Goal: Register for event/course

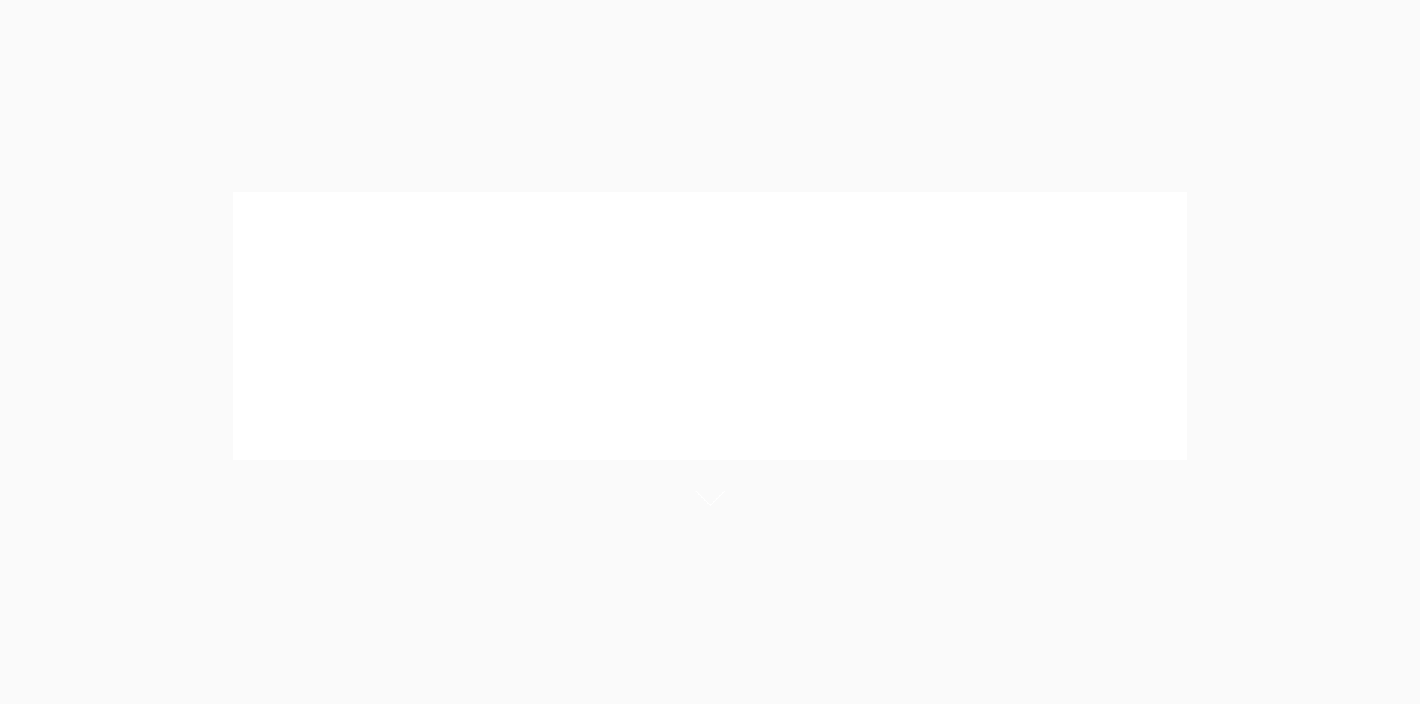
scroll to position [596, 0]
click at [485, 335] on header "CPD Categories" at bounding box center [710, 349] width 887 height 70
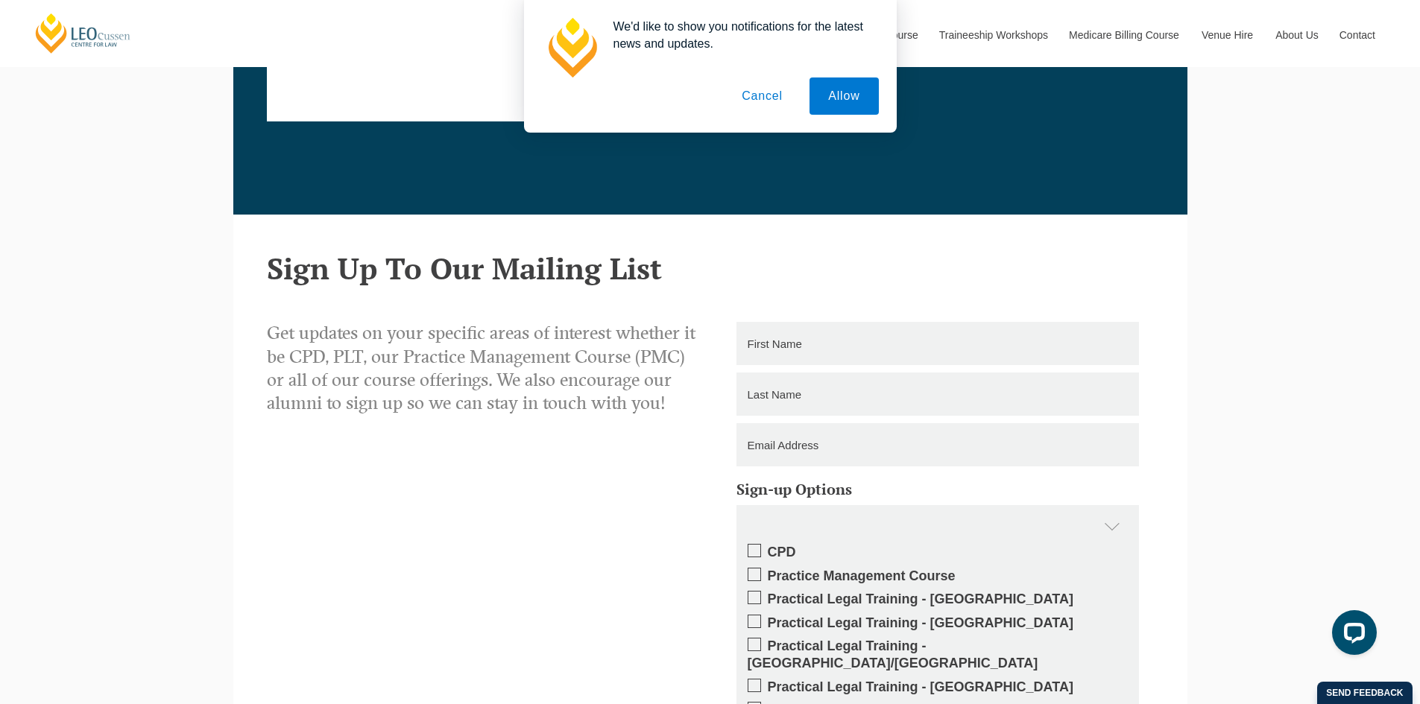
scroll to position [1988, 0]
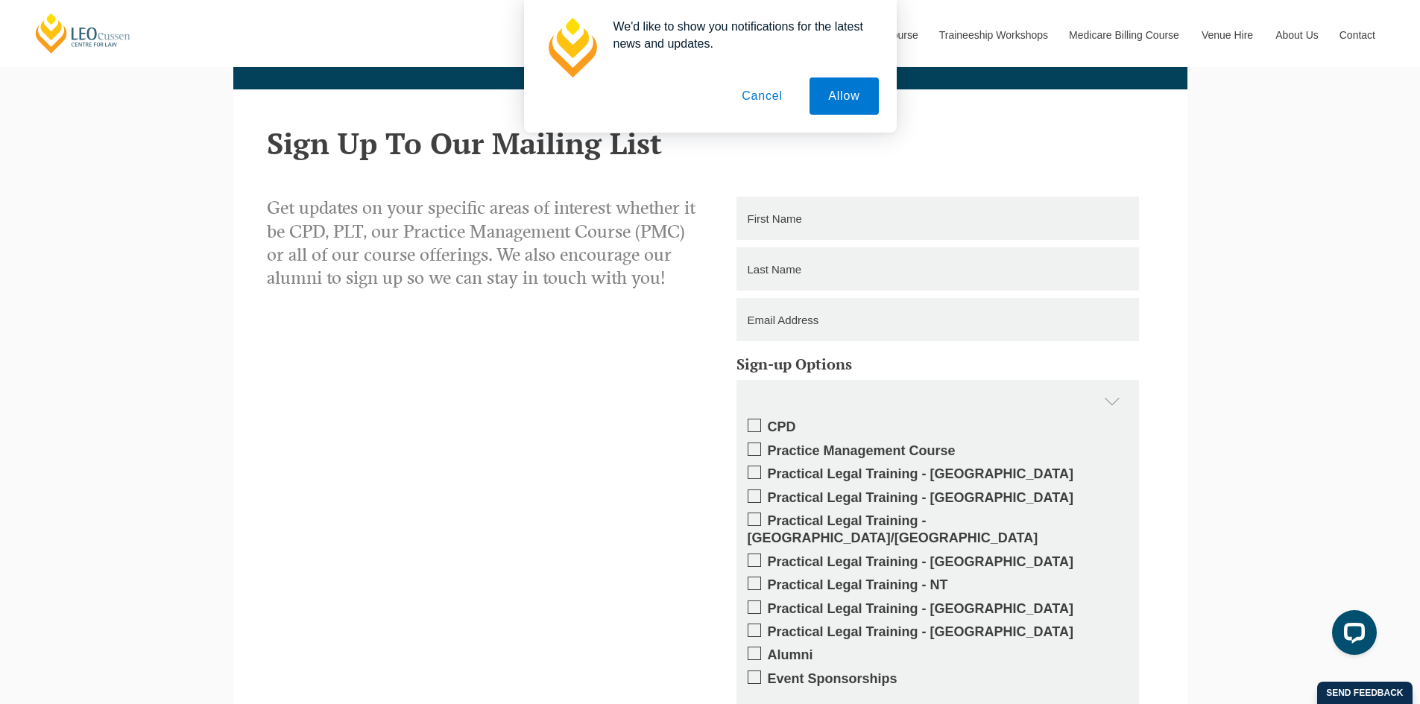
click at [745, 92] on button "Cancel" at bounding box center [762, 96] width 78 height 37
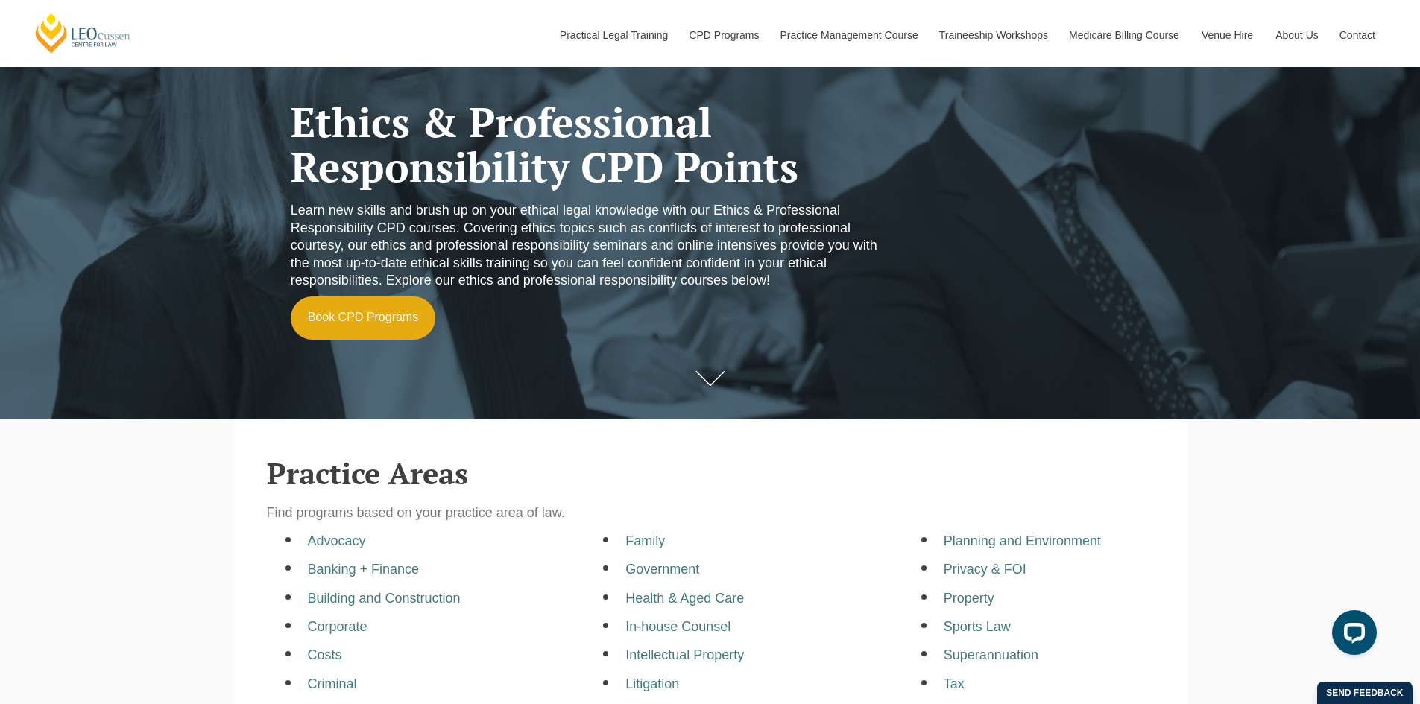
scroll to position [0, 0]
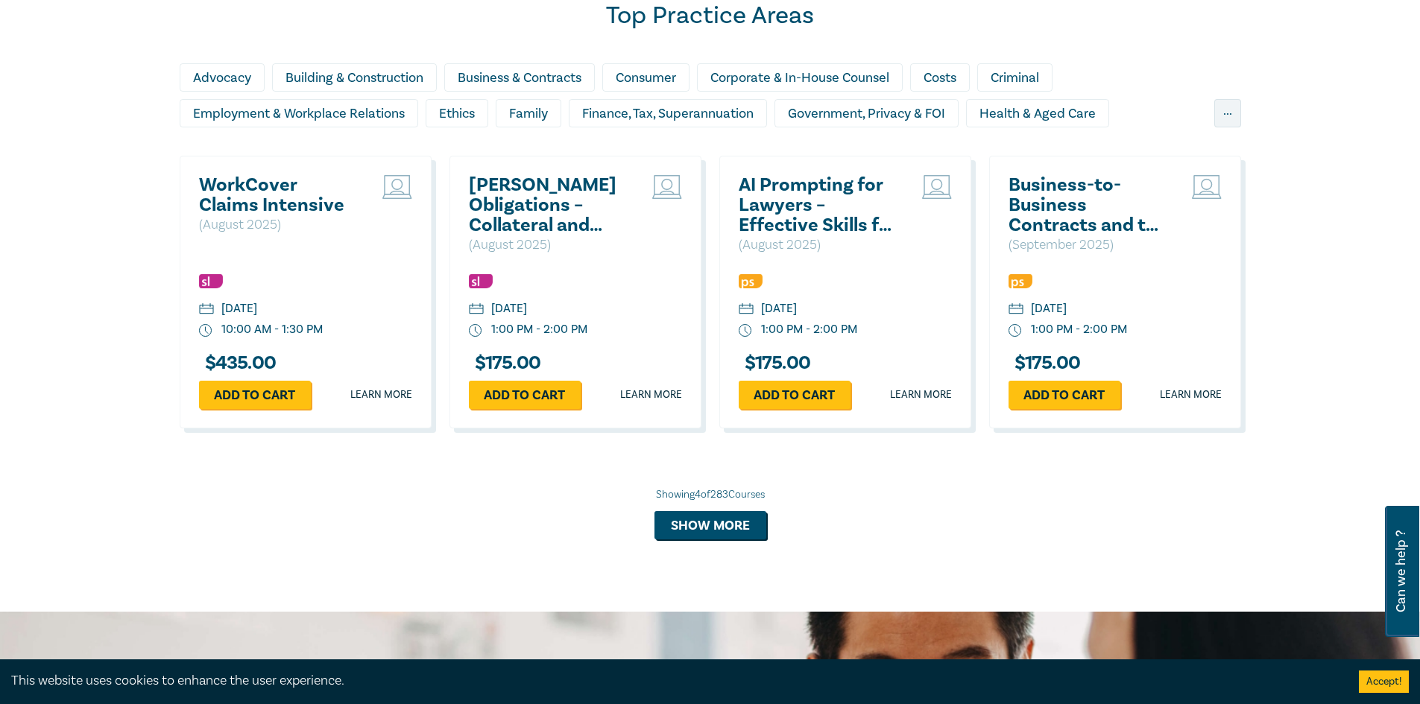
scroll to position [994, 0]
